Goal: Information Seeking & Learning: Learn about a topic

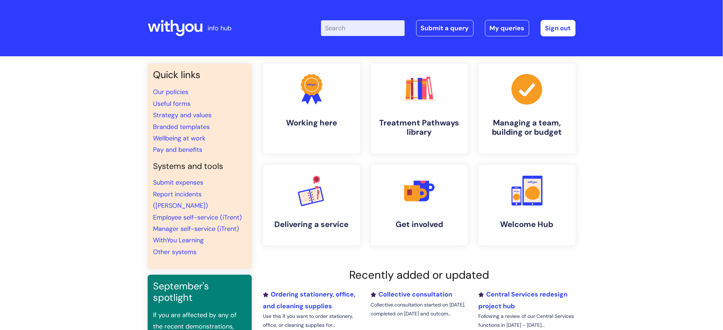
click at [393, 30] on input "Enter your search term here..." at bounding box center [363, 28] width 84 height 16
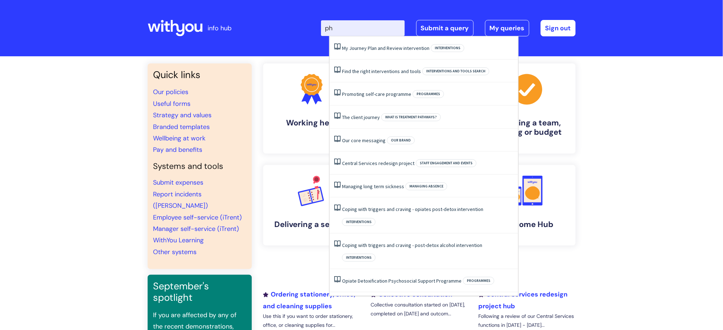
type input "p"
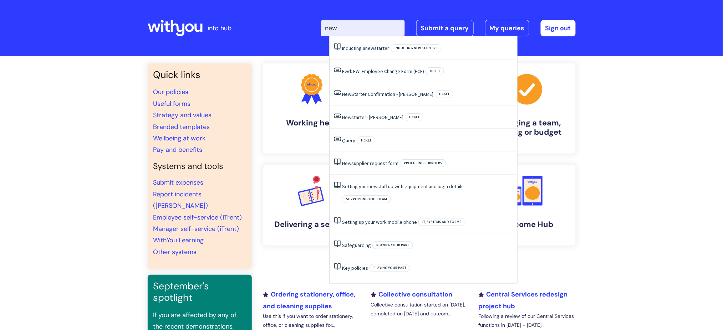
type input "new s"
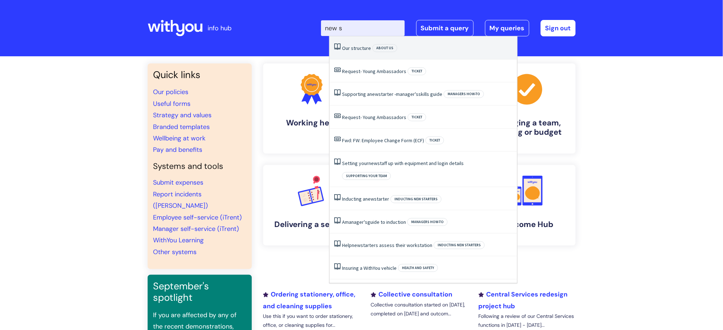
click at [361, 46] on link "Our structure" at bounding box center [356, 48] width 29 height 6
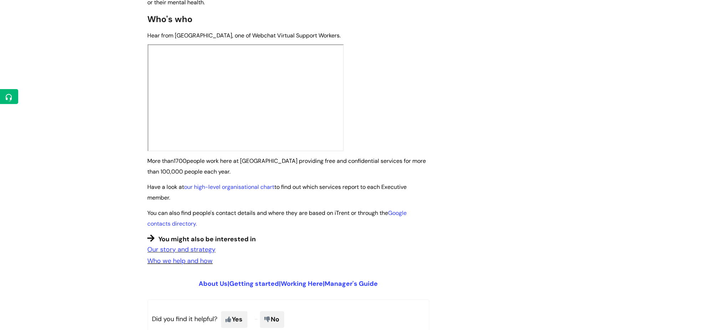
scroll to position [543, 0]
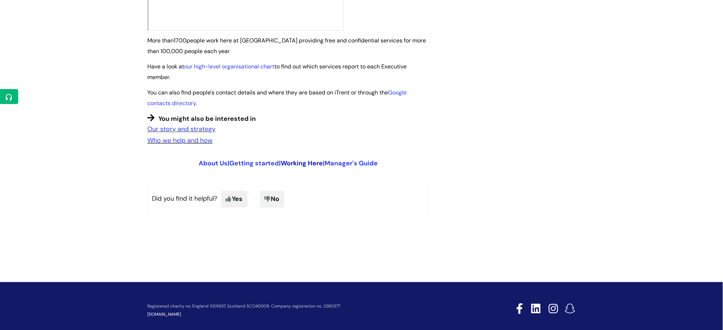
click at [310, 159] on link "Working Here" at bounding box center [302, 163] width 42 height 9
